Goal: Task Accomplishment & Management: Manage account settings

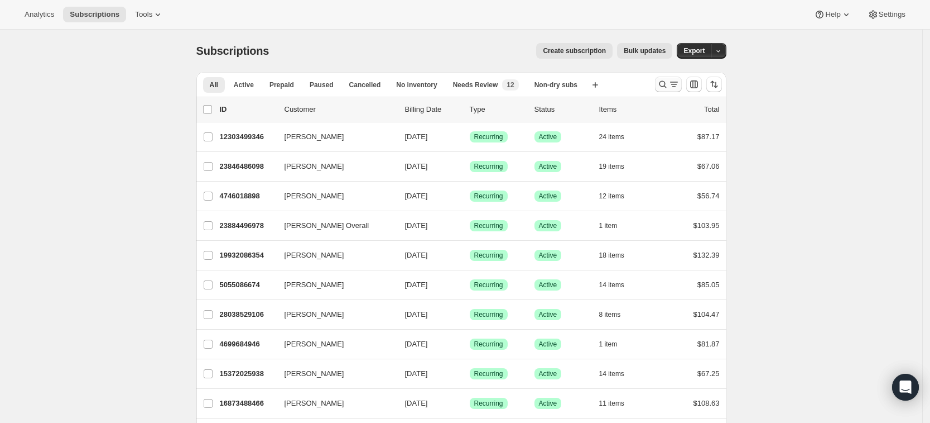
click at [664, 83] on icon "Search and filter results" at bounding box center [662, 84] width 11 height 11
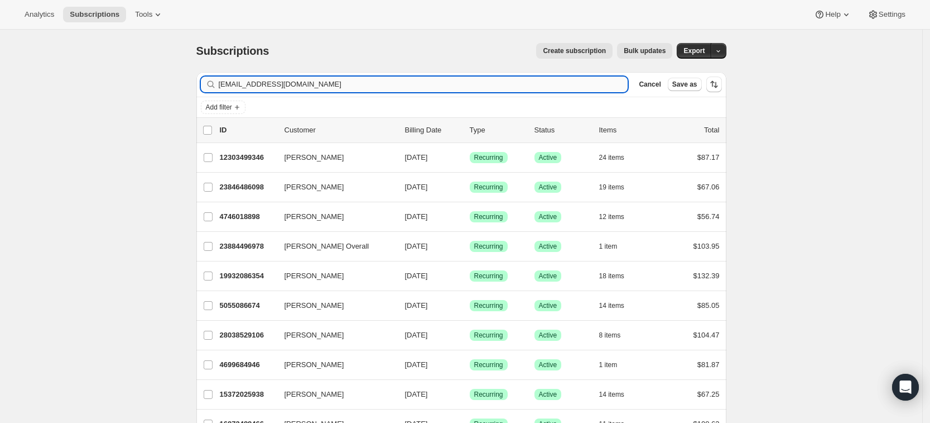
type input "[EMAIL_ADDRESS][DOMAIN_NAME]"
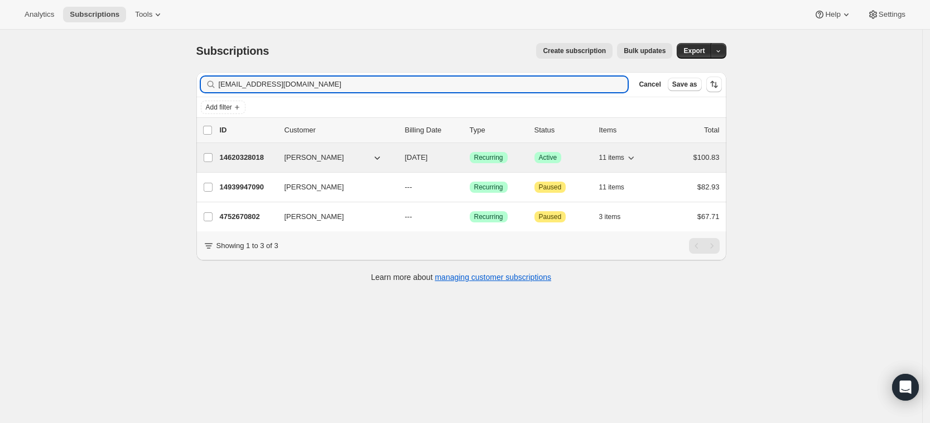
click at [237, 152] on p "14620328018" at bounding box center [248, 157] width 56 height 11
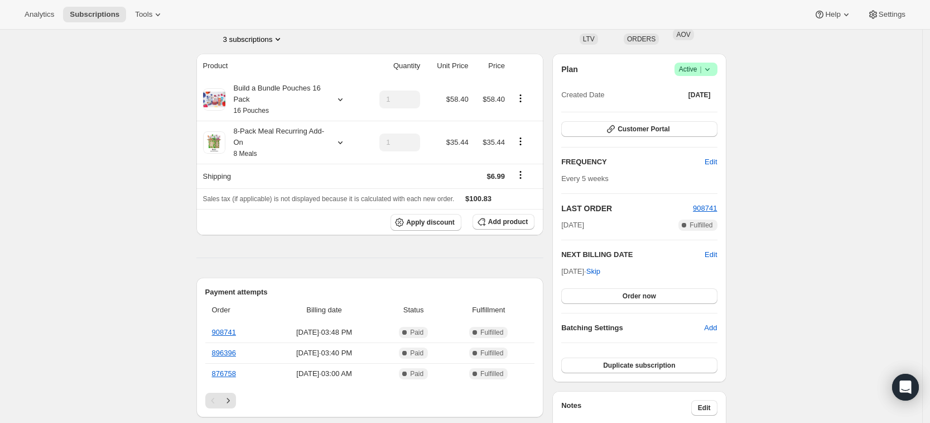
scroll to position [78, 0]
click at [345, 98] on icon at bounding box center [340, 100] width 11 height 11
